Goal: Communication & Community: Answer question/provide support

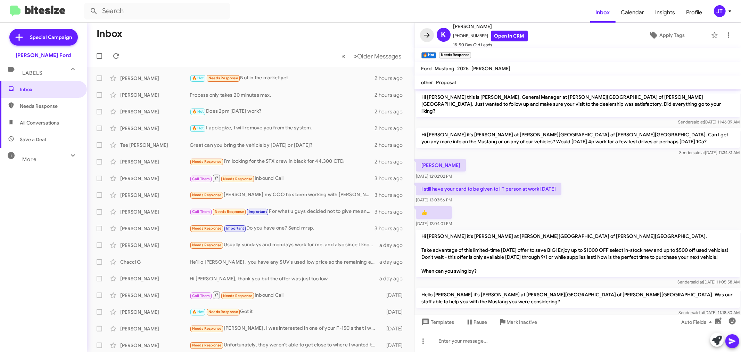
click at [430, 34] on icon at bounding box center [427, 35] width 8 height 8
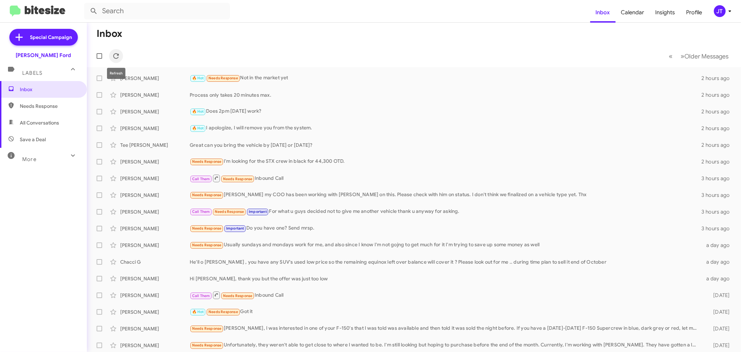
drag, startPoint x: 116, startPoint y: 56, endPoint x: 126, endPoint y: 48, distance: 13.1
click at [117, 55] on icon at bounding box center [116, 56] width 8 height 8
click at [347, 79] on div "🔥 Hot Needs Response I have to pick kids up from school" at bounding box center [449, 78] width 518 height 8
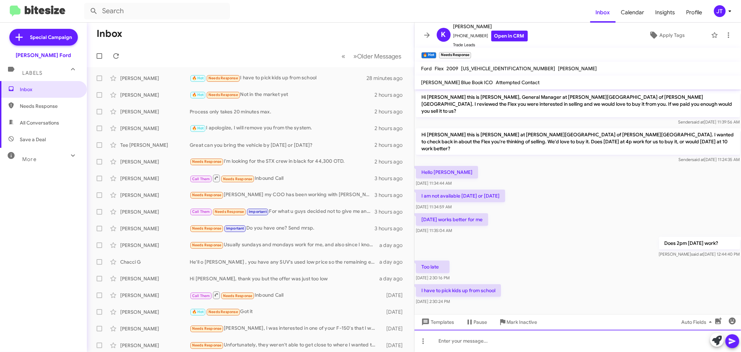
click at [469, 343] on div at bounding box center [578, 340] width 327 height 22
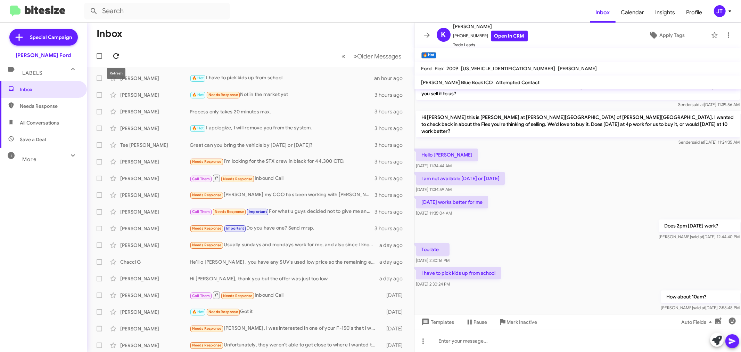
click at [120, 54] on icon at bounding box center [116, 56] width 8 height 8
click at [428, 31] on icon at bounding box center [427, 35] width 8 height 8
